Goal: Information Seeking & Learning: Check status

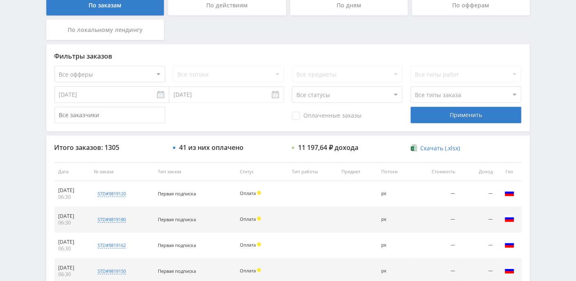
scroll to position [3, 0]
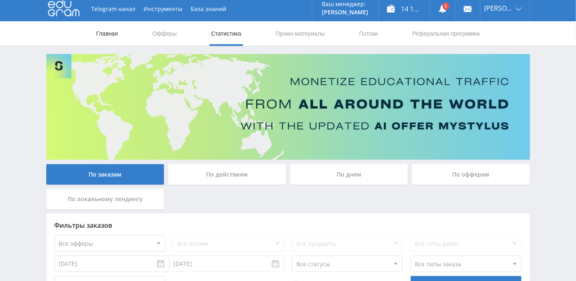
drag, startPoint x: 110, startPoint y: 32, endPoint x: 106, endPoint y: 32, distance: 4.2
click at [110, 32] on link "Главная" at bounding box center [106, 33] width 23 height 25
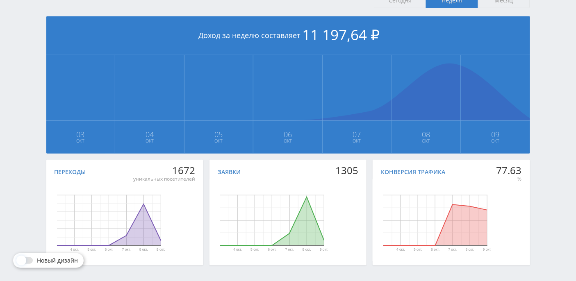
scroll to position [205, 0]
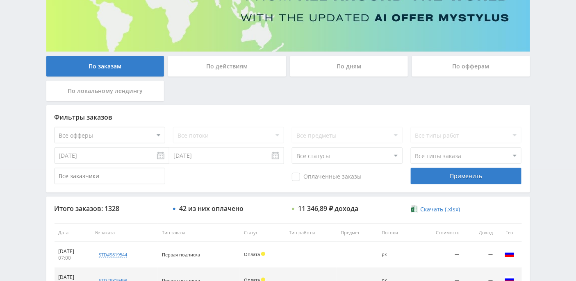
scroll to position [151, 0]
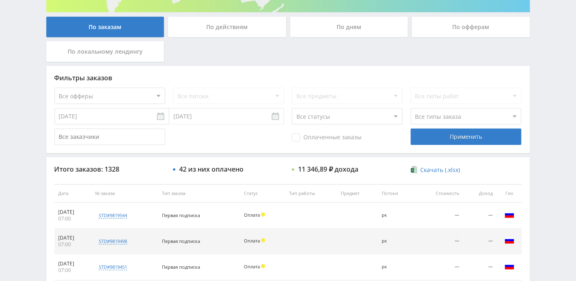
click at [313, 32] on div "По дням" at bounding box center [349, 27] width 118 height 20
click at [0, 0] on input "По дням" at bounding box center [0, 0] width 0 height 0
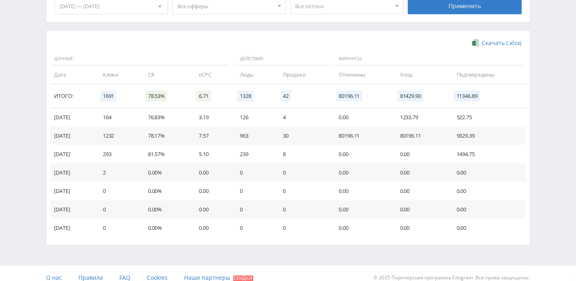
scroll to position [254, 0]
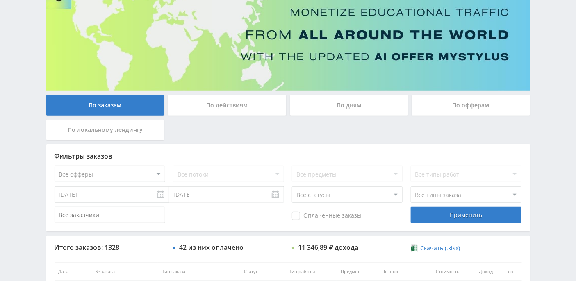
scroll to position [109, 0]
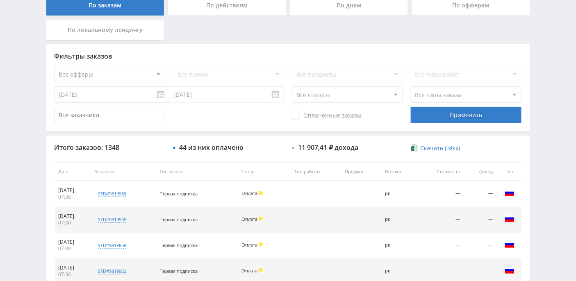
click at [395, 95] on select "Все статусы В аукционе В работе На гарантии Завершен Возврат Черновик" at bounding box center [347, 94] width 111 height 16
select select "3"
click at [292, 86] on select "Все статусы В аукционе В работе На гарантии Завершен Возврат Черновик" at bounding box center [347, 94] width 111 height 16
click at [467, 116] on div "Применить" at bounding box center [465, 115] width 111 height 16
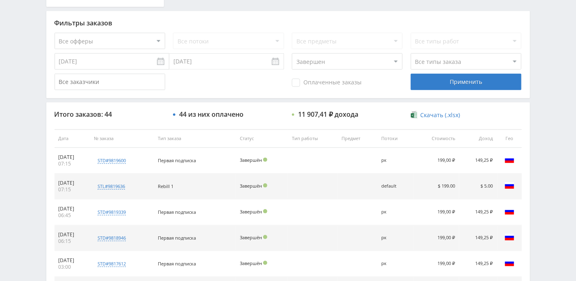
scroll to position [116, 0]
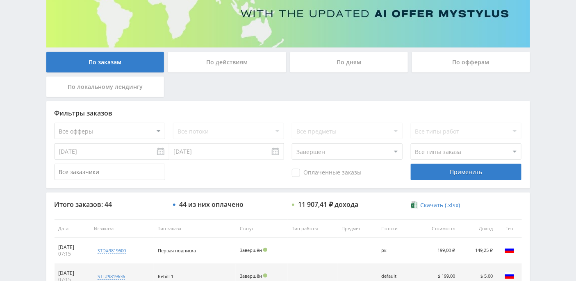
click at [347, 63] on div "По дням" at bounding box center [349, 62] width 118 height 20
click at [0, 0] on input "По дням" at bounding box center [0, 0] width 0 height 0
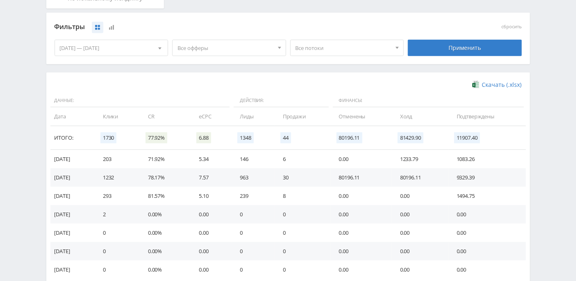
scroll to position [224, 0]
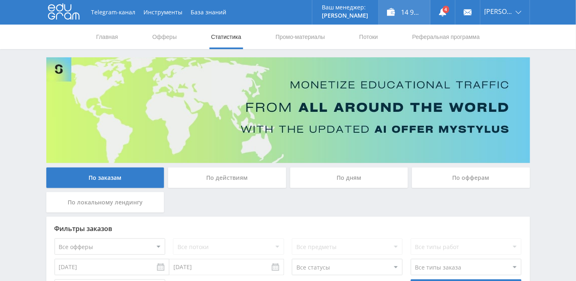
click at [424, 16] on div "14 907,41 ₽" at bounding box center [403, 12] width 51 height 25
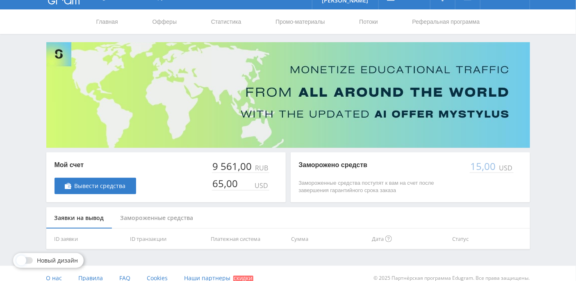
scroll to position [23, 0]
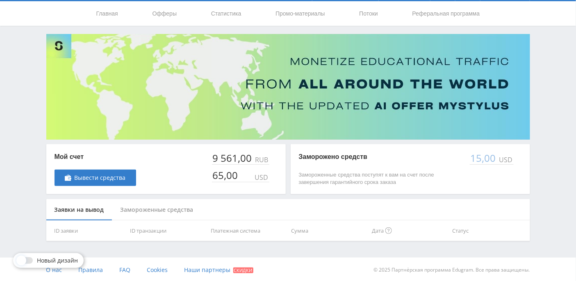
click at [162, 211] on div "Замороженные средства" at bounding box center [156, 210] width 89 height 22
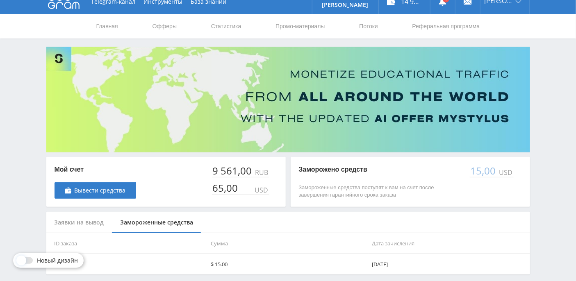
scroll to position [0, 0]
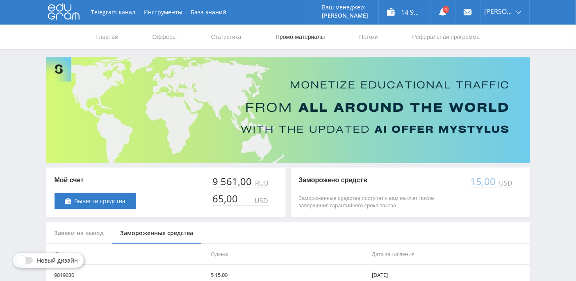
click at [300, 38] on link "Промо-материалы" at bounding box center [299, 37] width 51 height 25
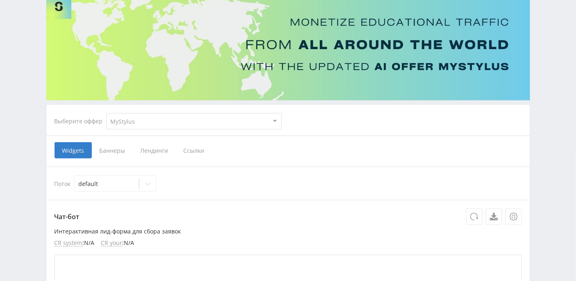
scroll to position [109, 0]
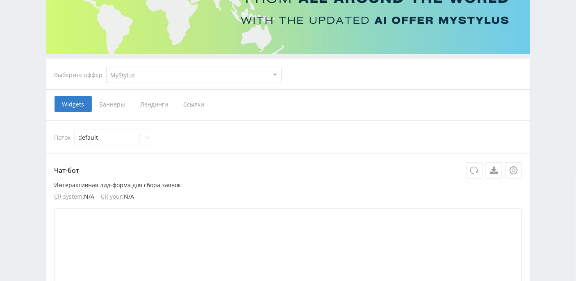
click at [187, 103] on span "Ссылки" at bounding box center [194, 104] width 36 height 16
click at [0, 0] on input "Ссылки" at bounding box center [0, 0] width 0 height 0
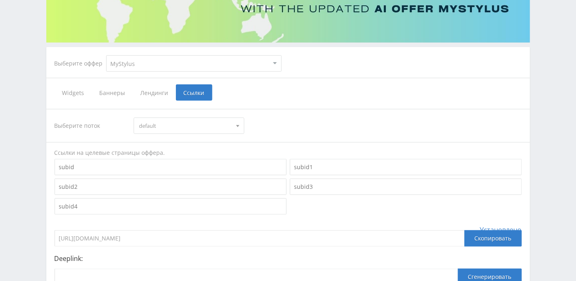
scroll to position [101, 0]
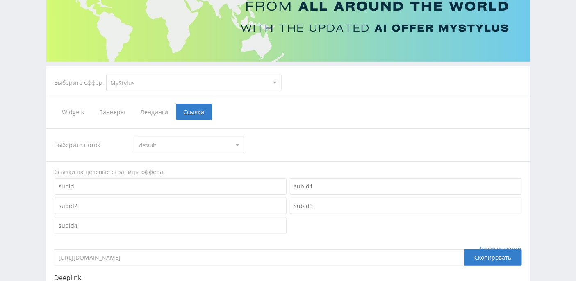
click at [209, 85] on select "MyStylus MyStylus - Revshare Кэмп Studybay Автор24 Studybay Brazil Study AI (Re…" at bounding box center [193, 83] width 175 height 16
select select "376"
click at [106, 75] on select "MyStylus MyStylus - Revshare Кэмп Studybay Автор24 Studybay Brazil Study AI (Re…" at bounding box center [193, 83] width 175 height 16
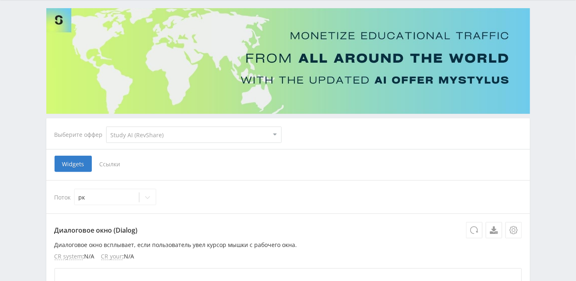
scroll to position [147, 0]
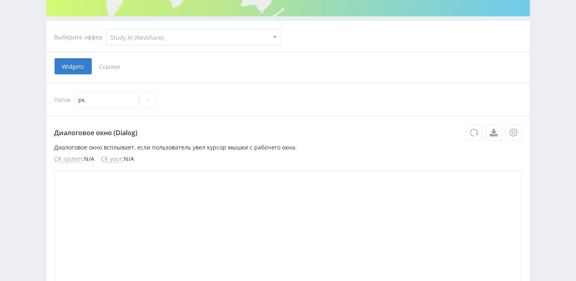
click at [117, 66] on span "Ссылки" at bounding box center [110, 66] width 36 height 16
click at [0, 0] on input "Ссылки" at bounding box center [0, 0] width 0 height 0
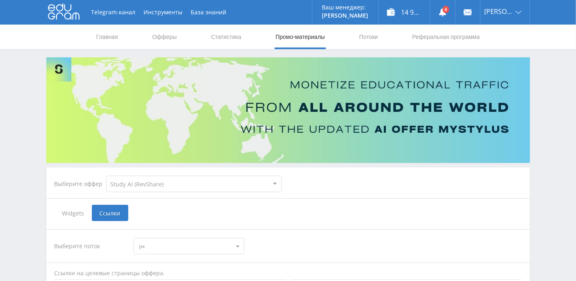
click at [176, 184] on select "MyStylus MyStylus - Revshare Кэмп Studybay Автор24 Studybay Brazil Study AI (Re…" at bounding box center [193, 184] width 175 height 16
select select "339"
click at [106, 176] on select "MyStylus MyStylus - Revshare Кэмп Studybay Автор24 Studybay Brazil Study AI (Re…" at bounding box center [193, 184] width 175 height 16
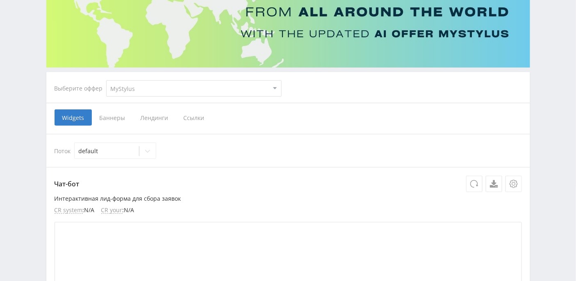
scroll to position [109, 0]
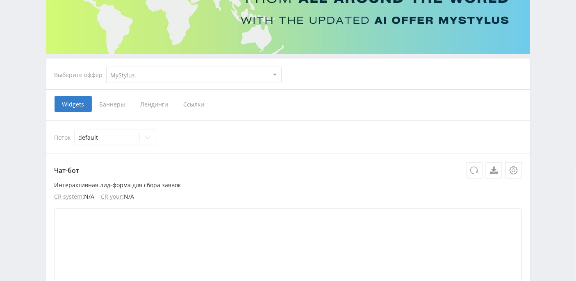
click at [192, 103] on span "Ссылки" at bounding box center [194, 104] width 36 height 16
click at [0, 0] on input "Ссылки" at bounding box center [0, 0] width 0 height 0
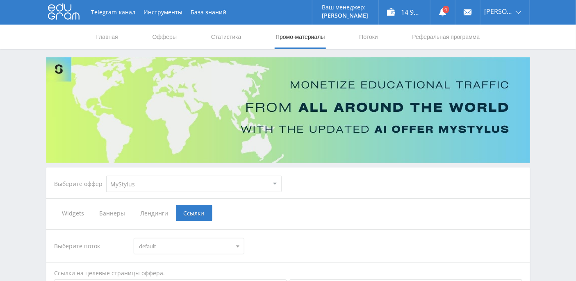
click at [181, 189] on select "MyStylus MyStylus - Revshare Кэмп Studybay Автор24 Studybay Brazil Study AI (Re…" at bounding box center [193, 184] width 175 height 16
select select "341"
click at [106, 176] on select "MyStylus MyStylus - Revshare Кэмп Studybay Автор24 Studybay Brazil Study AI (Re…" at bounding box center [193, 184] width 175 height 16
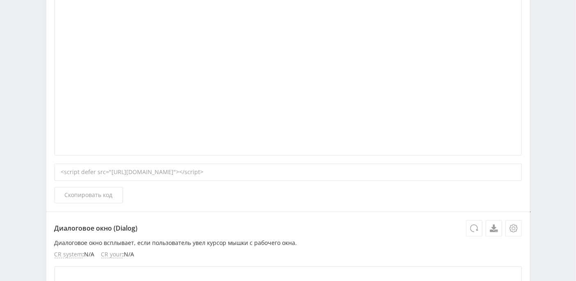
scroll to position [101, 0]
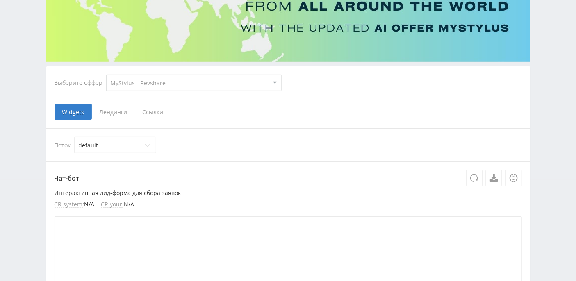
click at [249, 80] on select "MyStylus MyStylus - Revshare Кэмп Studybay Автор24 Studybay Brazil Study AI (Re…" at bounding box center [193, 83] width 175 height 16
select select "376"
click at [106, 75] on select "MyStylus MyStylus - Revshare Кэмп Studybay Автор24 Studybay Brazil Study AI (Re…" at bounding box center [193, 83] width 175 height 16
select select "376"
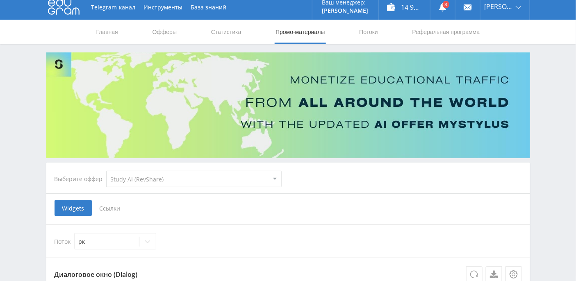
scroll to position [0, 0]
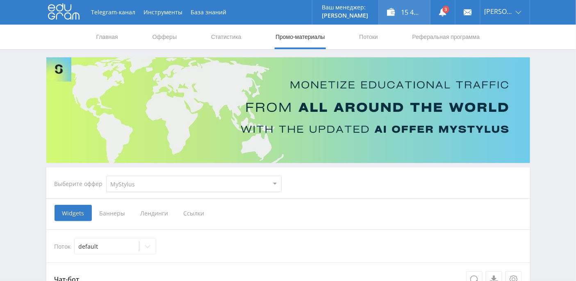
click at [421, 12] on div "15 415,91 ₽" at bounding box center [403, 12] width 51 height 25
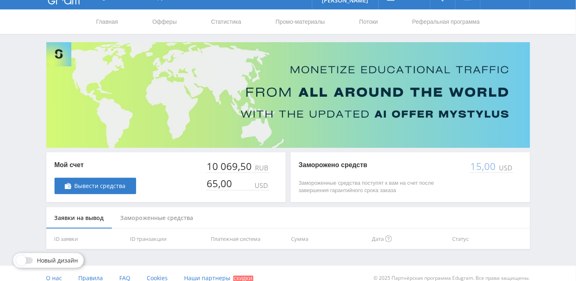
scroll to position [23, 0]
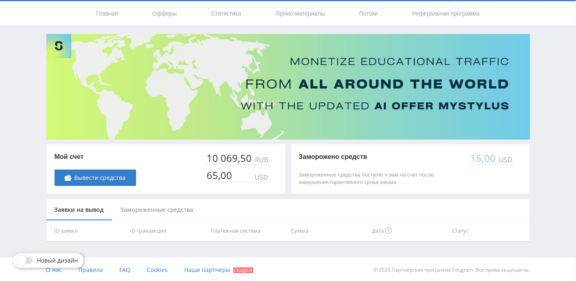
click at [163, 211] on div "Замороженные средства" at bounding box center [156, 210] width 89 height 22
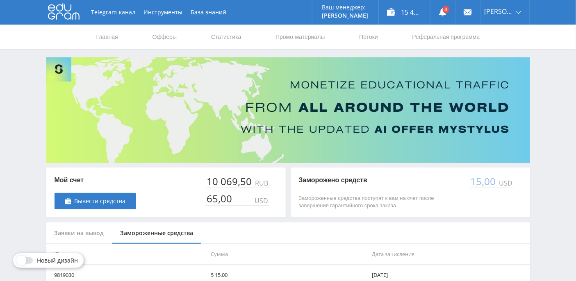
scroll to position [0, 0]
click at [111, 38] on link "Главная" at bounding box center [106, 37] width 23 height 25
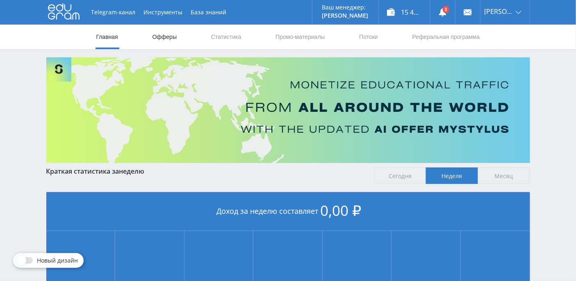
click at [175, 37] on link "Офферы" at bounding box center [165, 37] width 26 height 25
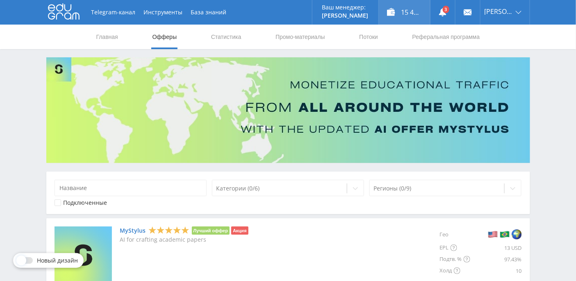
click at [408, 17] on div "15 415,91 ₽" at bounding box center [403, 12] width 51 height 25
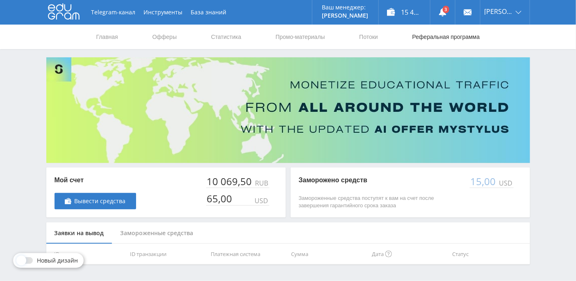
click at [455, 36] on link "Реферальная программа" at bounding box center [445, 37] width 69 height 25
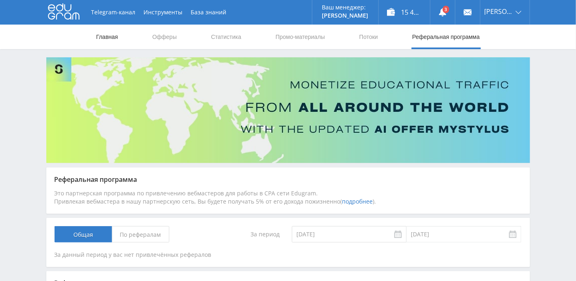
click at [113, 37] on link "Главная" at bounding box center [106, 37] width 23 height 25
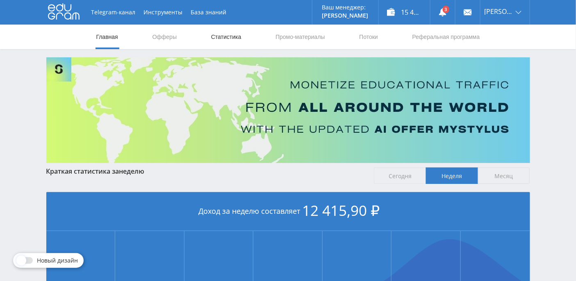
click at [230, 37] on link "Статистика" at bounding box center [226, 37] width 32 height 25
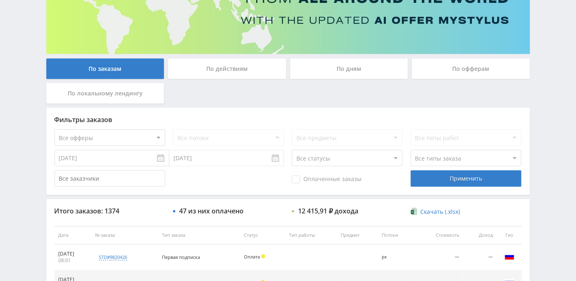
click at [326, 63] on div "По дням" at bounding box center [349, 69] width 118 height 20
click at [0, 0] on input "По дням" at bounding box center [0, 0] width 0 height 0
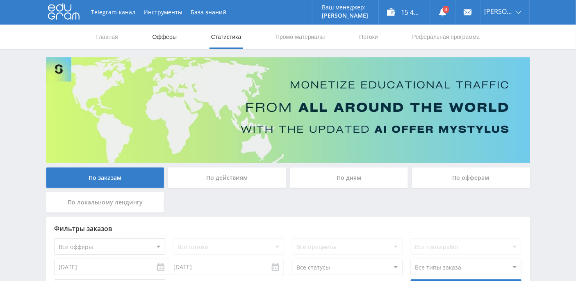
click at [167, 34] on link "Офферы" at bounding box center [165, 37] width 26 height 25
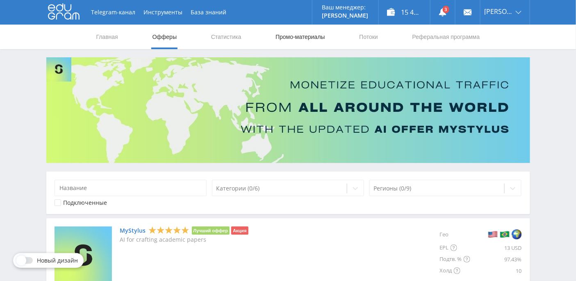
click at [307, 35] on link "Промо-материалы" at bounding box center [299, 37] width 51 height 25
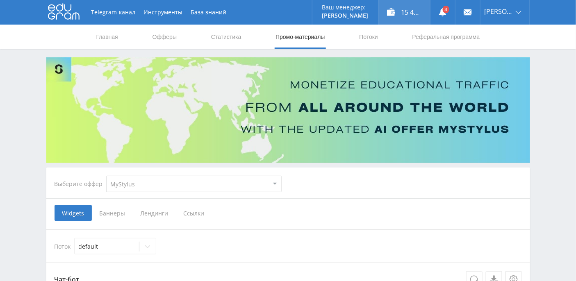
click at [415, 12] on div "15 415,91 ₽" at bounding box center [403, 12] width 51 height 25
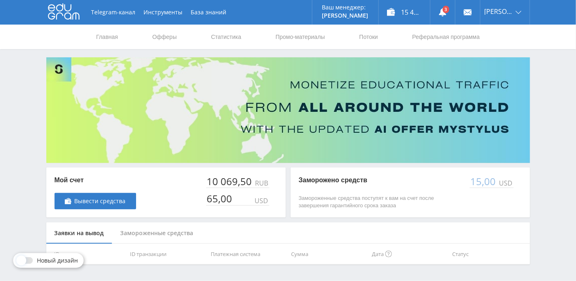
scroll to position [23, 0]
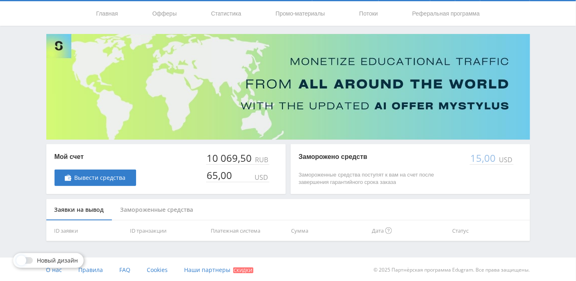
click at [141, 207] on div "Замороженные средства" at bounding box center [156, 210] width 89 height 22
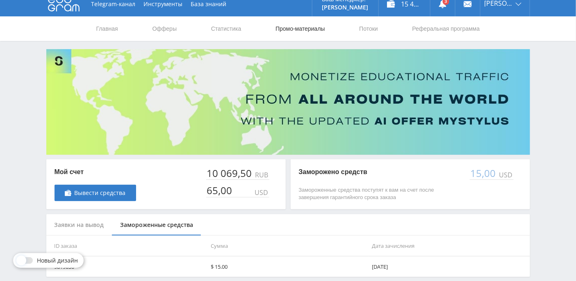
scroll to position [0, 0]
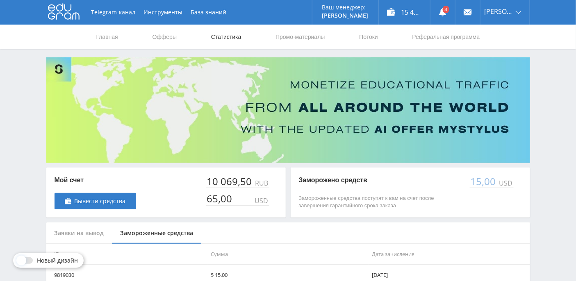
click at [224, 40] on link "Статистика" at bounding box center [226, 37] width 32 height 25
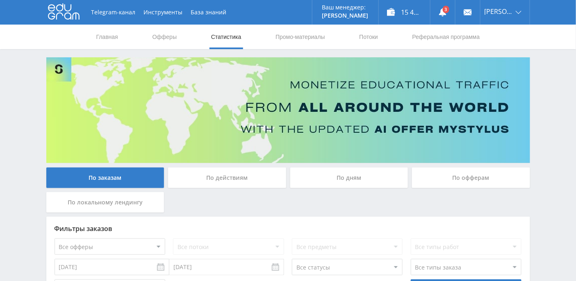
click at [350, 175] on div "По дням" at bounding box center [349, 178] width 118 height 20
click at [0, 0] on input "По дням" at bounding box center [0, 0] width 0 height 0
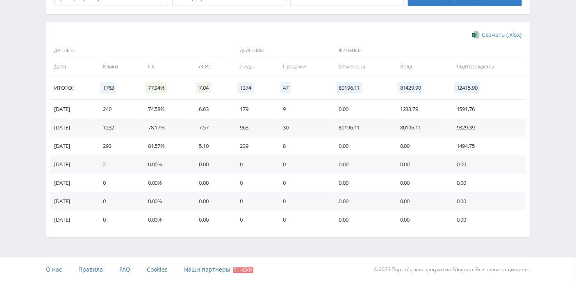
scroll to position [81, 0]
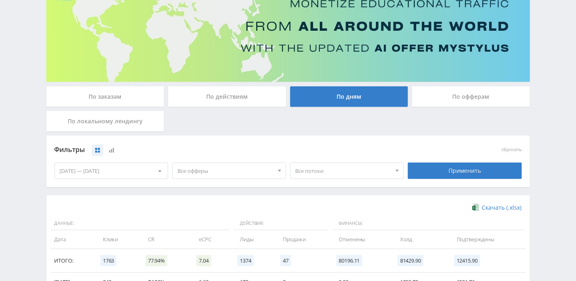
click at [466, 97] on div "По офферам" at bounding box center [471, 96] width 118 height 20
click at [0, 0] on input "По офферам" at bounding box center [0, 0] width 0 height 0
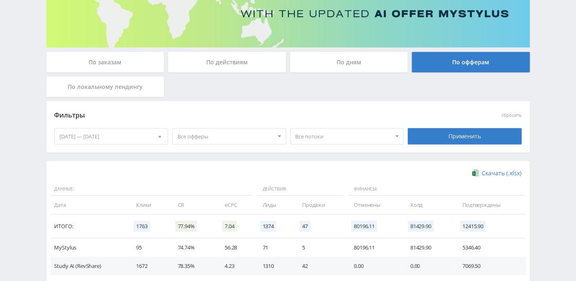
scroll to position [107, 0]
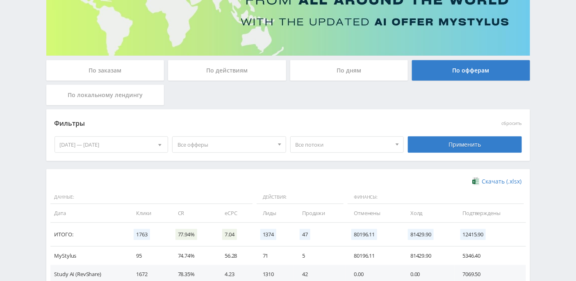
click at [145, 66] on div "По заказам" at bounding box center [105, 70] width 118 height 20
click at [0, 0] on input "По заказам" at bounding box center [0, 0] width 0 height 0
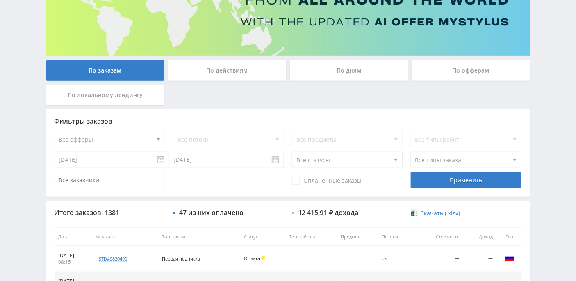
click at [397, 162] on select "Все статусы В аукционе В работе На гарантии Завершен Возврат Черновик" at bounding box center [347, 160] width 111 height 16
select select "3"
click at [292, 152] on select "Все статусы В аукционе В работе На гарантии Завершен Возврат Черновик" at bounding box center [347, 160] width 111 height 16
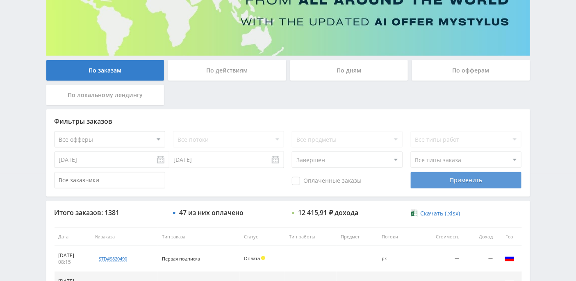
click at [442, 183] on div "Применить" at bounding box center [465, 180] width 111 height 16
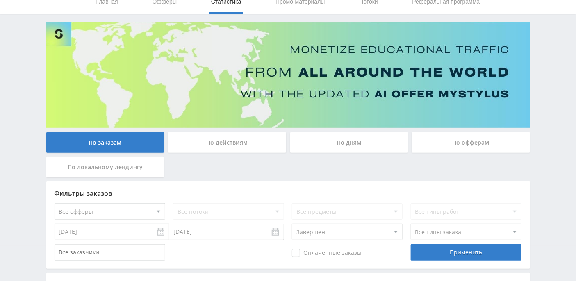
scroll to position [0, 0]
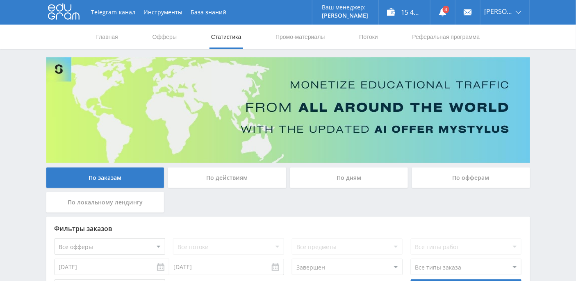
click at [47, 13] on div "Telegram-канал Инструменты База знаний Ваш менеджер: Alex Alex Online @edugram_…" at bounding box center [287, 12] width 483 height 25
click at [69, 9] on icon at bounding box center [64, 11] width 32 height 16
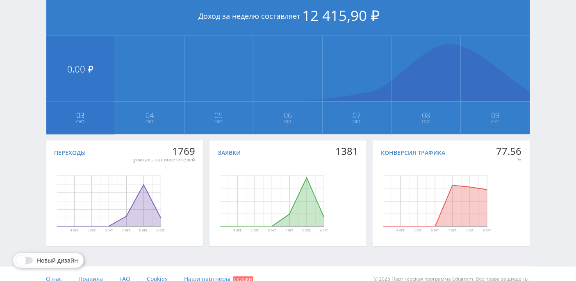
scroll to position [204, 0]
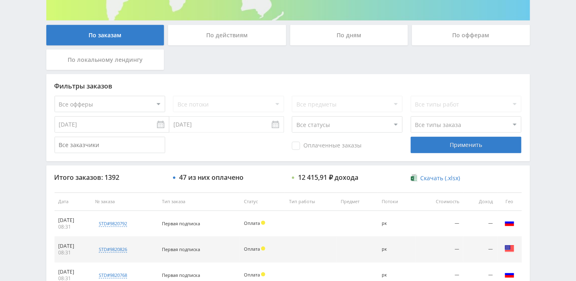
scroll to position [146, 0]
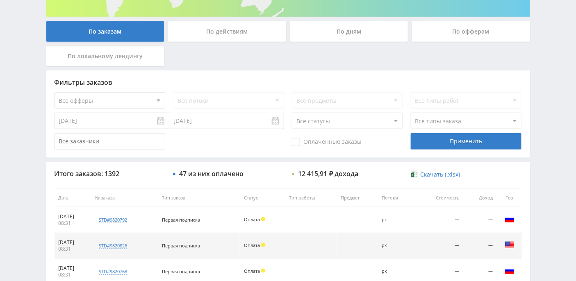
click at [360, 30] on div "По дням" at bounding box center [349, 31] width 118 height 20
click at [0, 0] on input "По дням" at bounding box center [0, 0] width 0 height 0
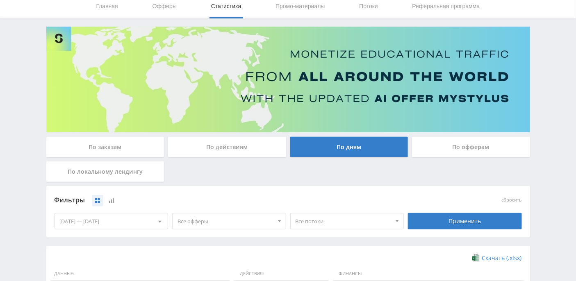
scroll to position [0, 0]
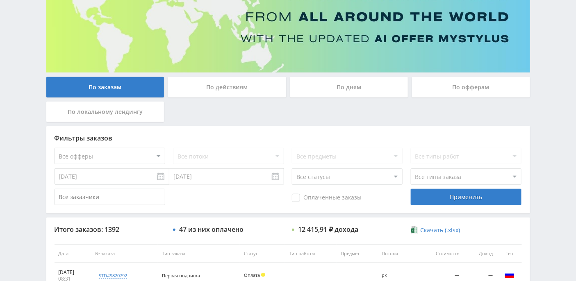
scroll to position [1, 0]
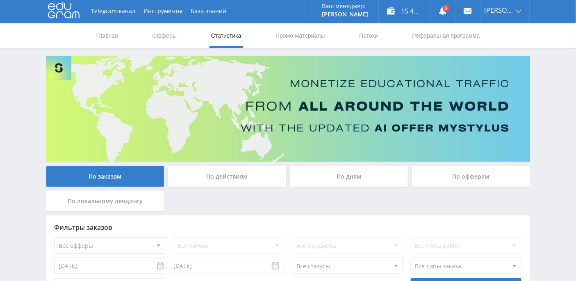
click at [351, 175] on div "По дням" at bounding box center [349, 176] width 118 height 20
click at [0, 0] on input "По дням" at bounding box center [0, 0] width 0 height 0
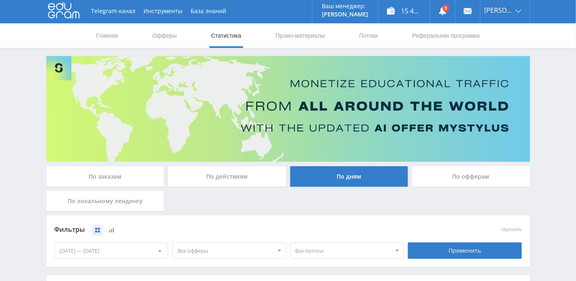
scroll to position [170, 0]
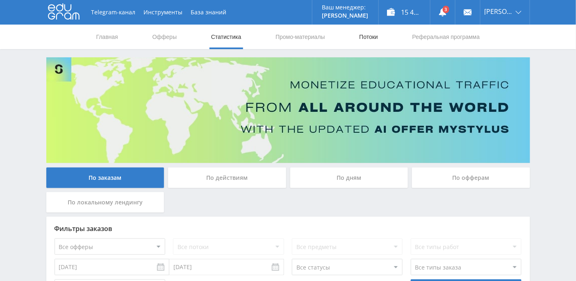
click at [374, 38] on link "Потоки" at bounding box center [368, 37] width 20 height 25
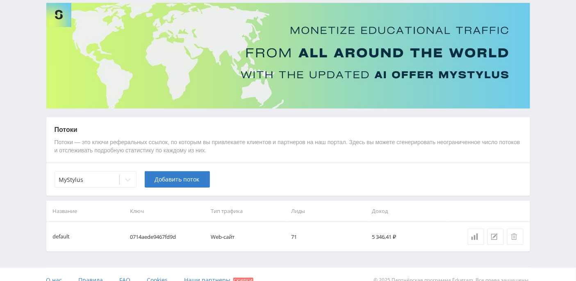
scroll to position [65, 0]
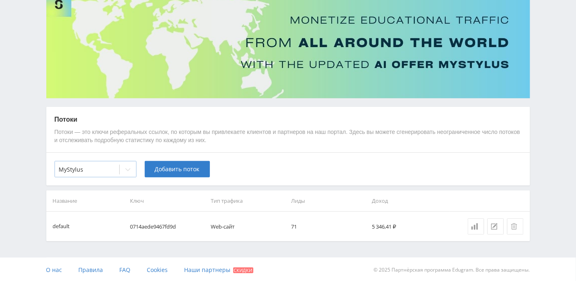
click at [131, 167] on div at bounding box center [128, 169] width 16 height 16
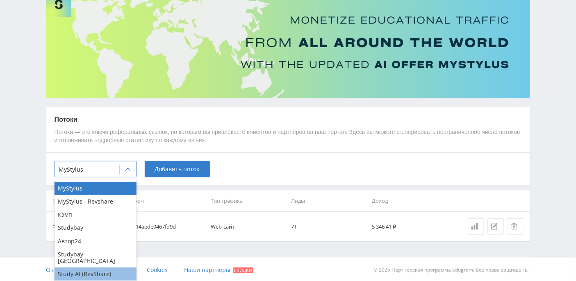
click at [100, 267] on div "Study AI (RevShare)" at bounding box center [95, 273] width 82 height 13
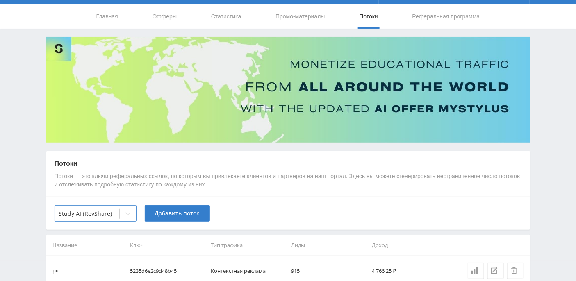
scroll to position [0, 0]
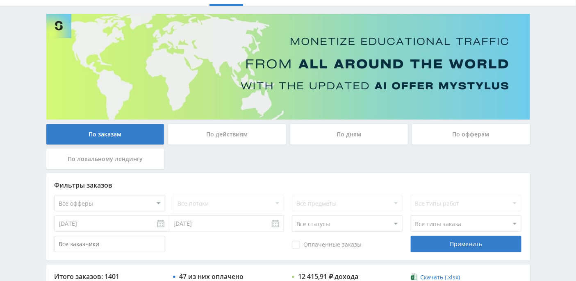
scroll to position [39, 0]
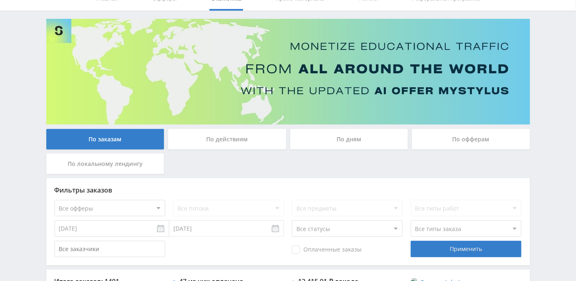
click at [326, 139] on div "По дням" at bounding box center [349, 139] width 118 height 20
click at [0, 0] on input "По дням" at bounding box center [0, 0] width 0 height 0
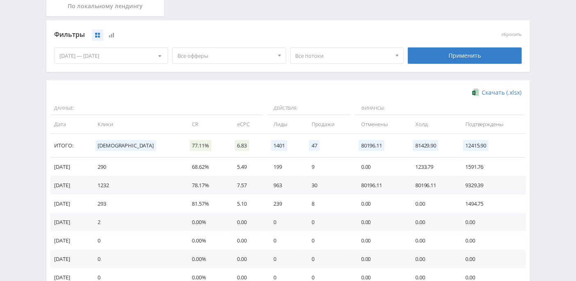
scroll to position [220, 0]
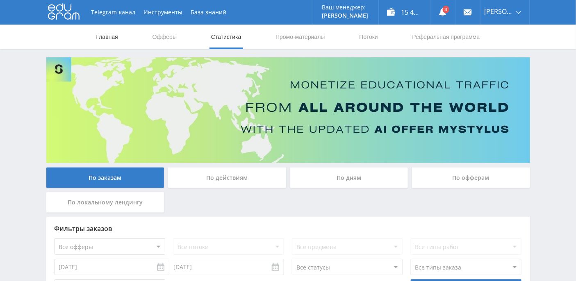
click at [107, 41] on link "Главная" at bounding box center [106, 37] width 23 height 25
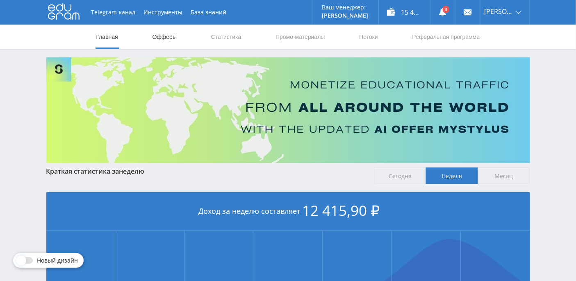
click at [163, 40] on link "Офферы" at bounding box center [165, 37] width 26 height 25
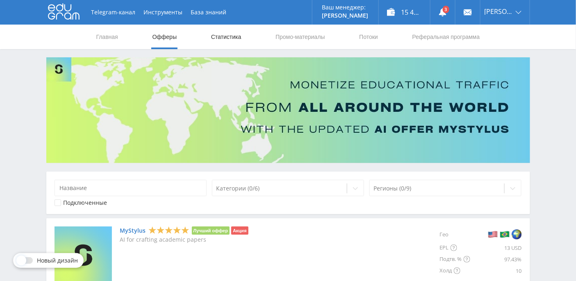
click at [229, 42] on link "Статистика" at bounding box center [226, 37] width 32 height 25
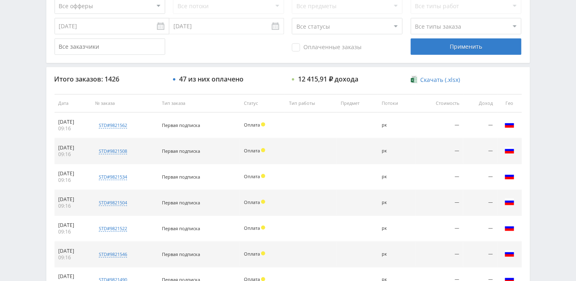
scroll to position [143, 0]
